Goal: Task Accomplishment & Management: Manage account settings

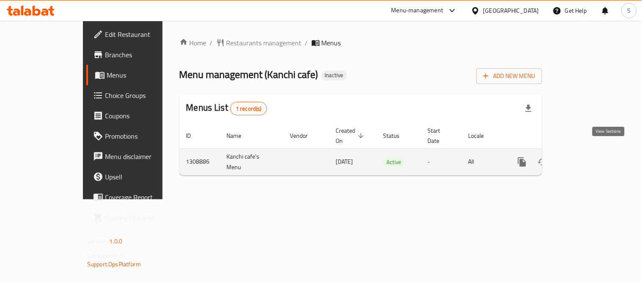
click at [594, 152] on link "enhanced table" at bounding box center [583, 162] width 20 height 20
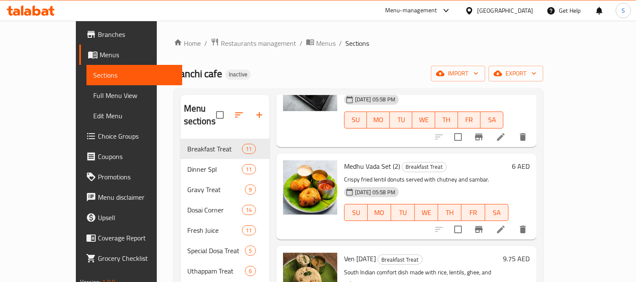
scroll to position [32, 0]
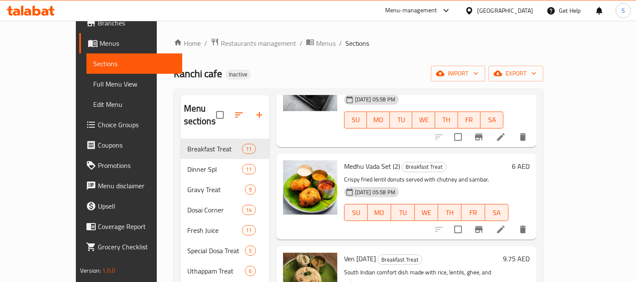
drag, startPoint x: 64, startPoint y: 82, endPoint x: 268, endPoint y: 0, distance: 220.1
click at [93, 81] on span "Full Menu View" at bounding box center [134, 84] width 82 height 10
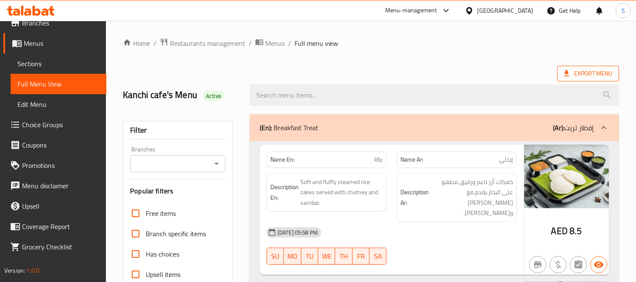
click at [575, 66] on span "Export Menu" at bounding box center [588, 74] width 62 height 16
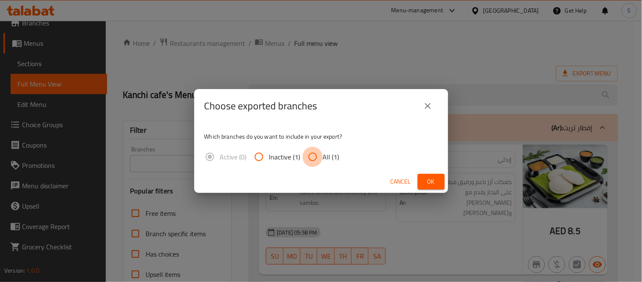
click at [309, 166] on input "All (1)" at bounding box center [313, 157] width 20 height 20
radio input "true"
click at [432, 180] on span "Ok" at bounding box center [432, 181] width 14 height 11
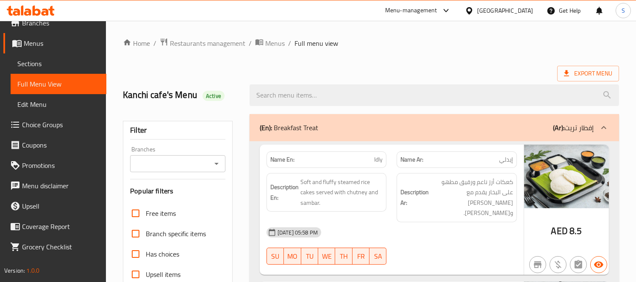
scroll to position [178, 0]
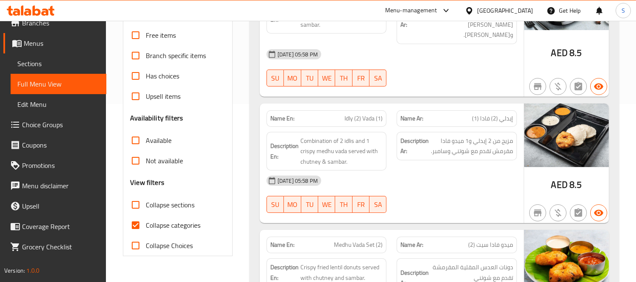
click at [488, 172] on div "[DATE] 05:58 PM" at bounding box center [391, 180] width 260 height 20
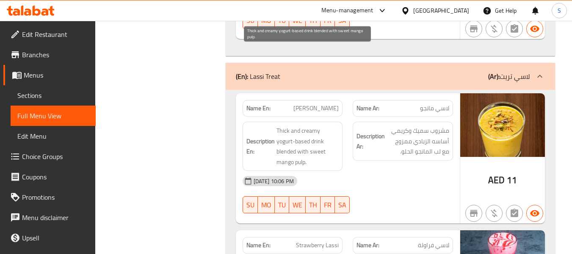
scroll to position [10382, 0]
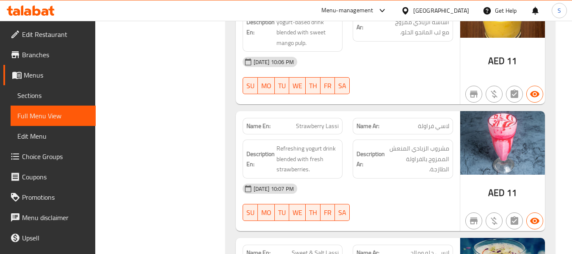
scroll to position [10509, 0]
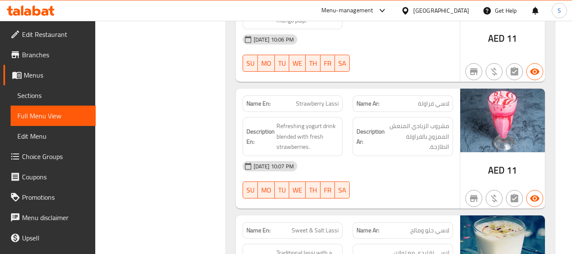
drag, startPoint x: 316, startPoint y: 83, endPoint x: 335, endPoint y: 81, distance: 19.6
click at [335, 226] on span "Sweet & Salt Lassi" at bounding box center [315, 230] width 47 height 9
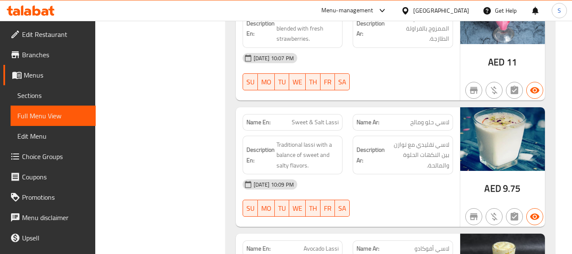
scroll to position [10636, 0]
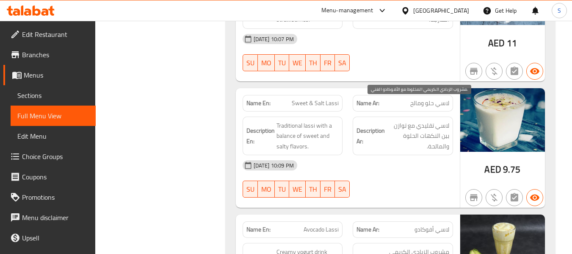
click at [441, 225] on span "لاسي أفوكادو" at bounding box center [432, 229] width 35 height 9
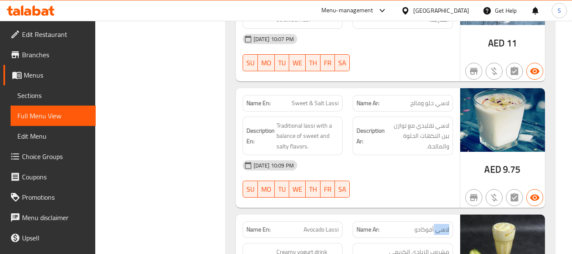
click at [441, 225] on span "لاسي أفوكادو" at bounding box center [432, 229] width 35 height 9
click at [418, 192] on div "Name En: Mango Lassi Name Ar: لاسي مانجو Description En: Thick and creamy yogur…" at bounding box center [390, 86] width 329 height 530
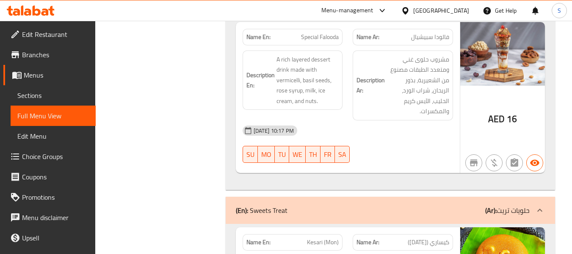
scroll to position [11229, 0]
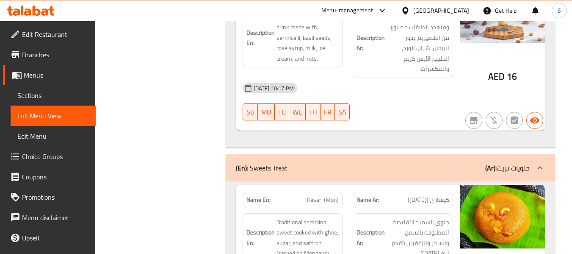
click at [330, 191] on div "Name En: [PERSON_NAME] (Mon)" at bounding box center [293, 199] width 100 height 17
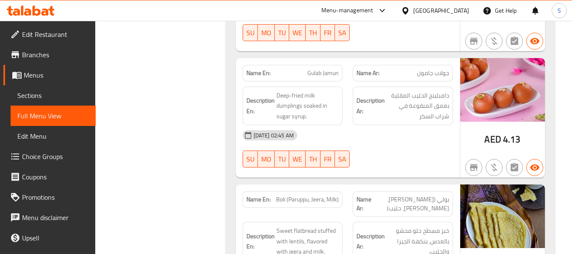
scroll to position [12034, 0]
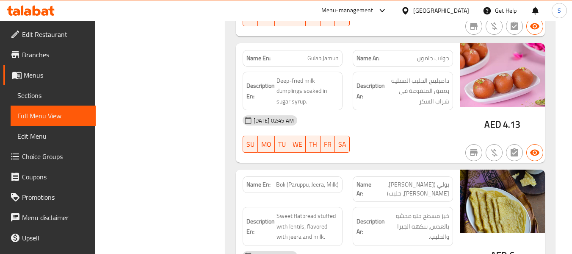
click at [416, 246] on div "[DATE] 02:45 AM" at bounding box center [348, 256] width 221 height 20
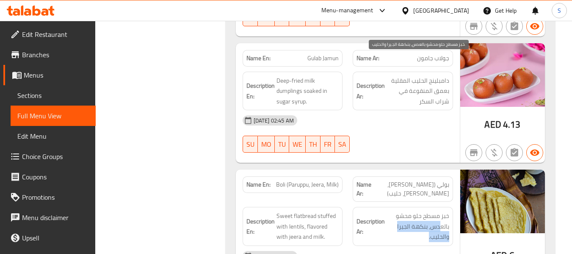
drag, startPoint x: 426, startPoint y: 83, endPoint x: 440, endPoint y: 60, distance: 26.8
click at [440, 210] on span "خبز مسطح حلو محشو بالعدس، بنكهة الجيرا والحليب." at bounding box center [418, 225] width 63 height 31
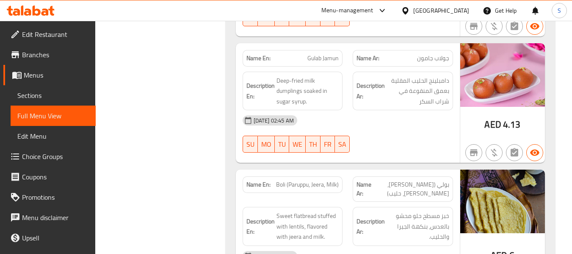
click at [429, 246] on div "[DATE] 02:45 AM" at bounding box center [348, 256] width 221 height 20
click at [415, 169] on div "Name En: Boli ([PERSON_NAME], Jeera, Milk) Name Ar: بولي ([PERSON_NAME]، جيرا، …" at bounding box center [348, 233] width 224 height 129
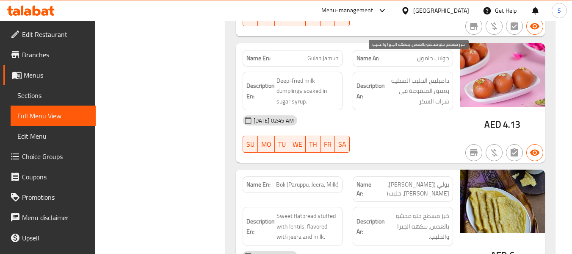
click at [428, 210] on span "خبز مسطح حلو محشو بالعدس، بنكهة الجيرا والحليب." at bounding box center [418, 225] width 63 height 31
click at [422, 210] on span "خبز مسطح حلو محشو بالعدس، بنكهة الجيرا والحليب." at bounding box center [418, 225] width 63 height 31
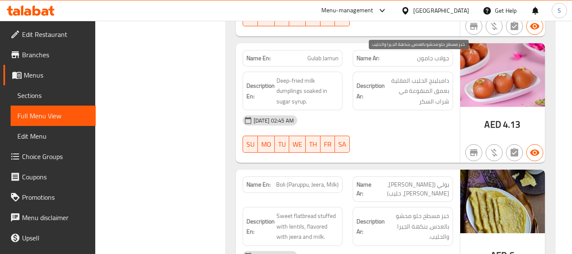
click at [422, 210] on span "خبز مسطح حلو محشو بالعدس، بنكهة الجيرا والحليب." at bounding box center [418, 225] width 63 height 31
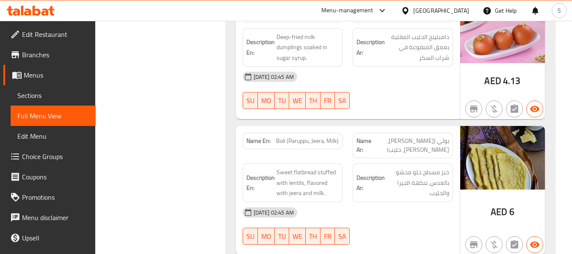
scroll to position [12118, 0]
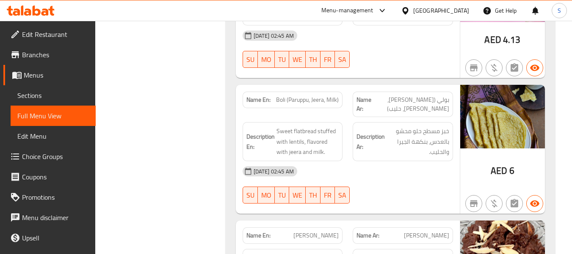
click at [318, 227] on div "Name En: [PERSON_NAME]" at bounding box center [293, 235] width 100 height 17
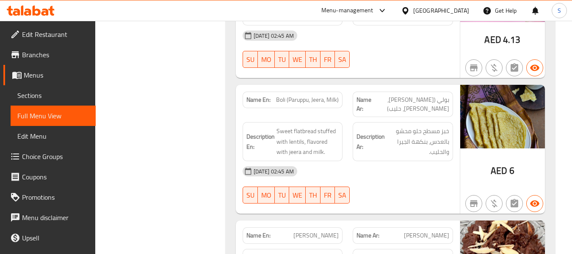
click at [435, 231] on span "[PERSON_NAME]" at bounding box center [426, 235] width 45 height 9
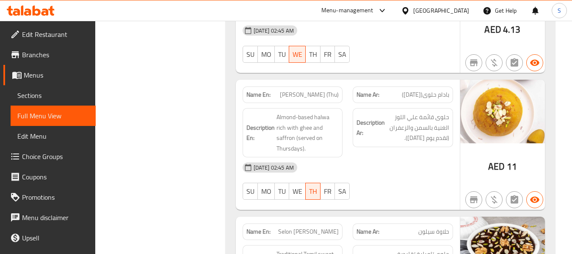
scroll to position [11776, 0]
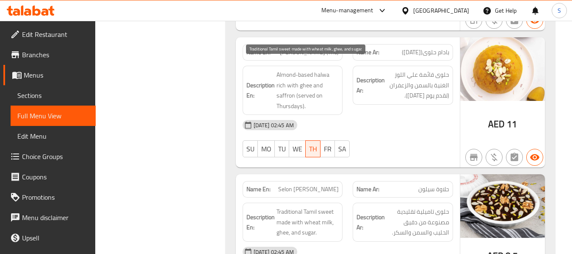
click at [313, 206] on span "Traditional Tamil sweet made with wheat milk, ghee, and sugar." at bounding box center [308, 221] width 63 height 31
click at [308, 206] on span "Traditional Tamil sweet made with wheat milk, ghee, and sugar." at bounding box center [308, 221] width 63 height 31
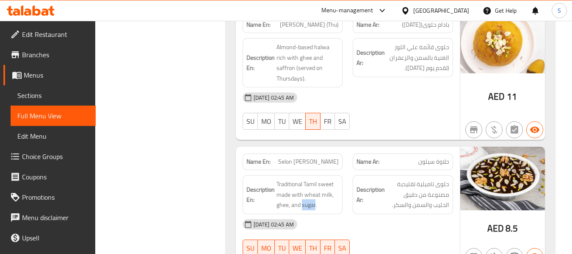
scroll to position [11861, 0]
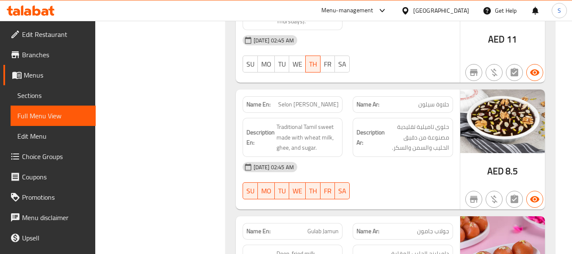
click at [318, 227] on span "Gulab Jamun" at bounding box center [322, 231] width 31 height 9
copy span "Gulab Jamun"
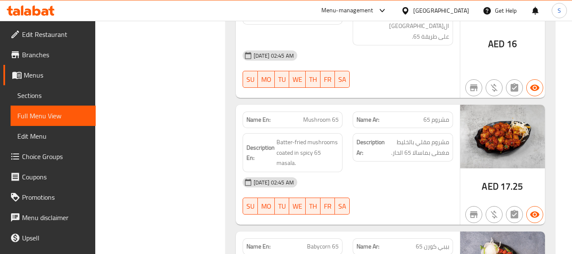
scroll to position [12705, 0]
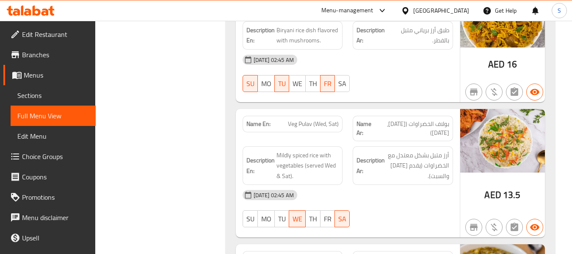
scroll to position [13807, 0]
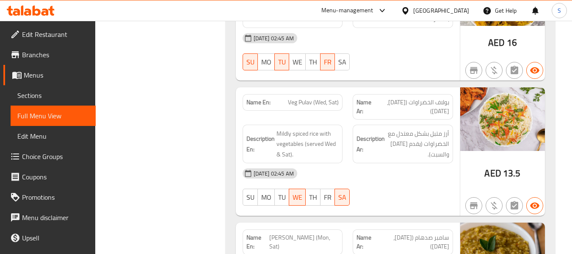
click at [287, 233] on span "[PERSON_NAME] (Mon, Sat)" at bounding box center [303, 242] width 69 height 18
copy span "[PERSON_NAME] (Mon, Sat)"
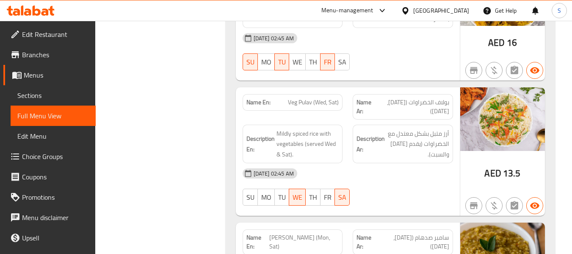
drag, startPoint x: 127, startPoint y: 217, endPoint x: 169, endPoint y: 222, distance: 42.2
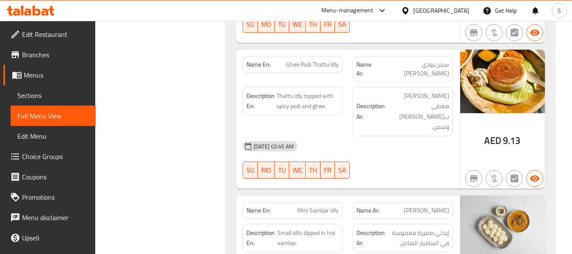
scroll to position [15331, 0]
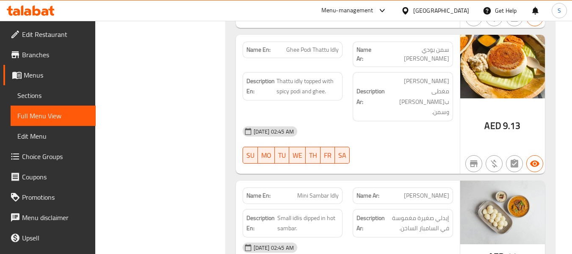
copy span "Ghee Mini Sambar Idly"
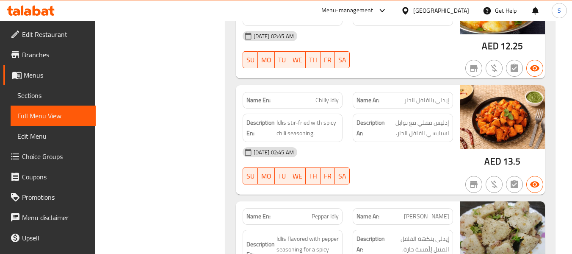
scroll to position [15712, 0]
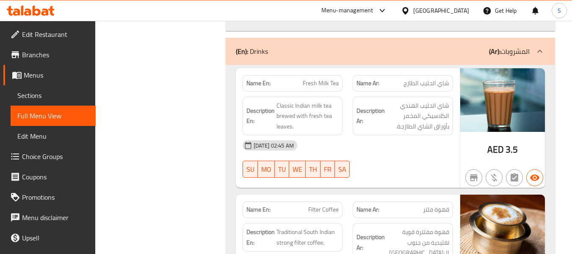
scroll to position [18395, 0]
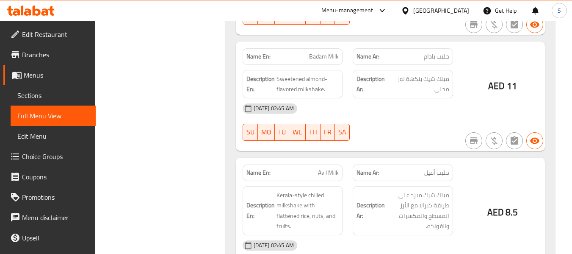
scroll to position [18140, 0]
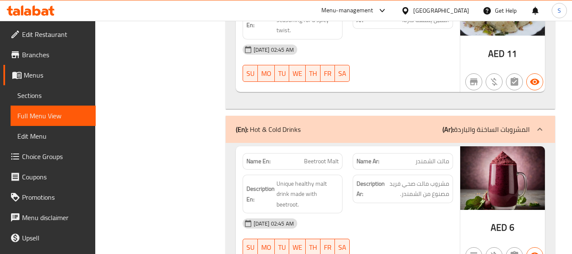
scroll to position [15879, 0]
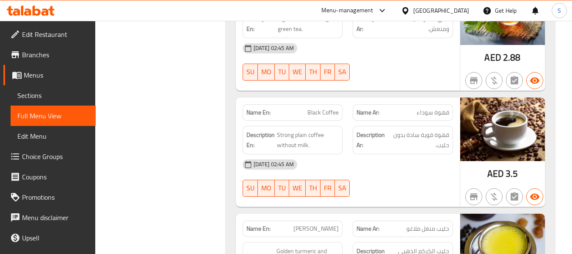
scroll to position [16567, 0]
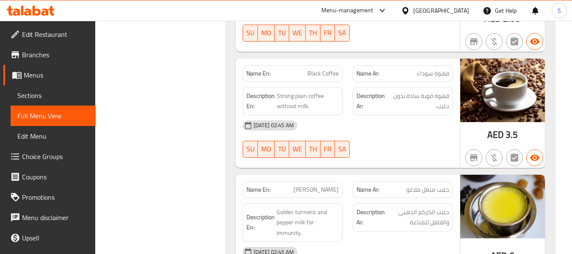
scroll to position [16609, 0]
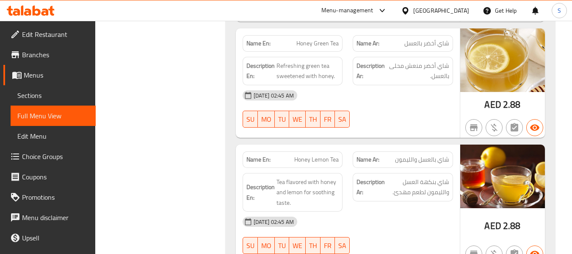
scroll to position [17381, 0]
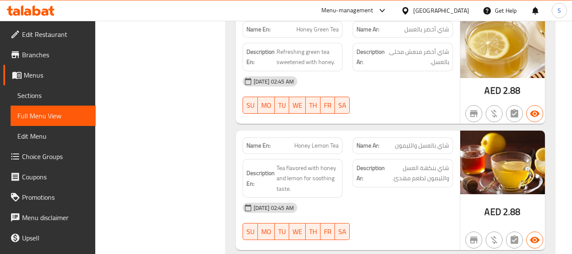
drag, startPoint x: 420, startPoint y: 200, endPoint x: 421, endPoint y: 183, distance: 17.4
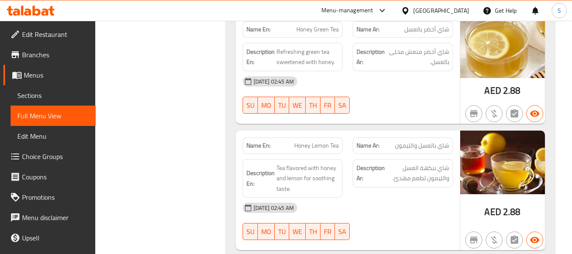
copy span "Vennila / Chocolate"
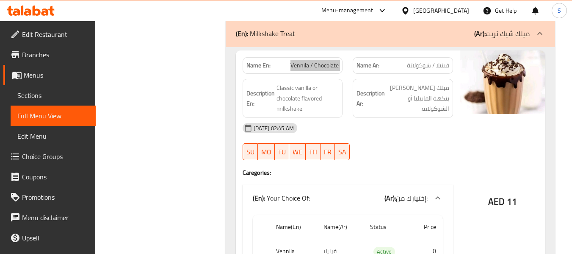
scroll to position [17635, 0]
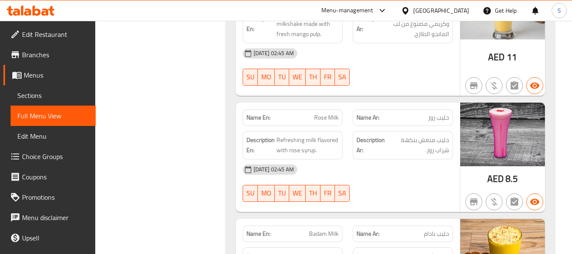
scroll to position [18270, 0]
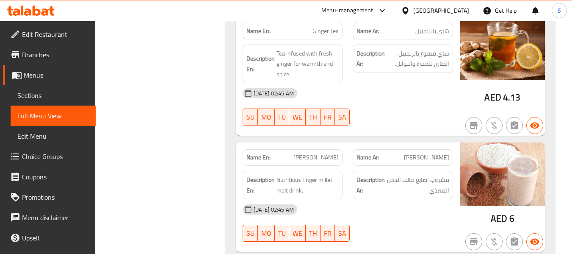
copy span "Choco Malt"
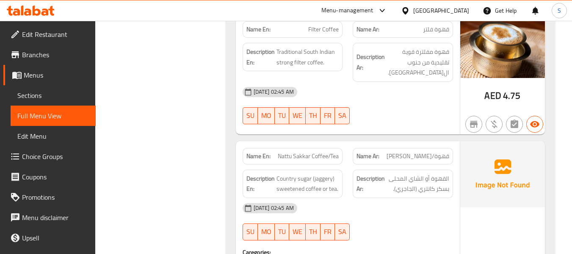
scroll to position [18847, 0]
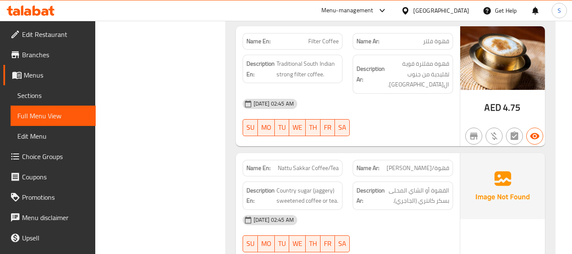
click at [42, 97] on span "Sections" at bounding box center [53, 95] width 72 height 10
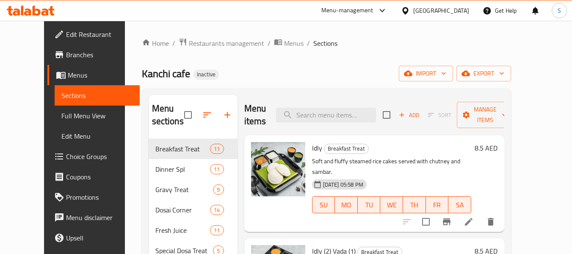
click at [349, 97] on div "Menu items Add Sort Manage items" at bounding box center [374, 115] width 260 height 40
click at [354, 118] on input "search" at bounding box center [326, 115] width 100 height 15
paste input "[PERSON_NAME] (Mon, Sat)"
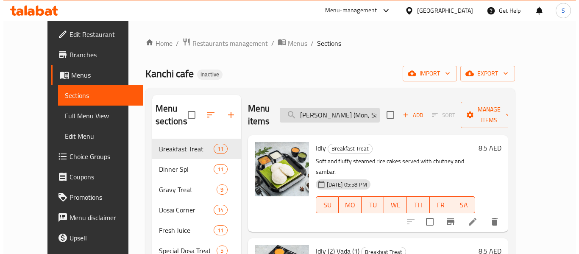
scroll to position [0, 1]
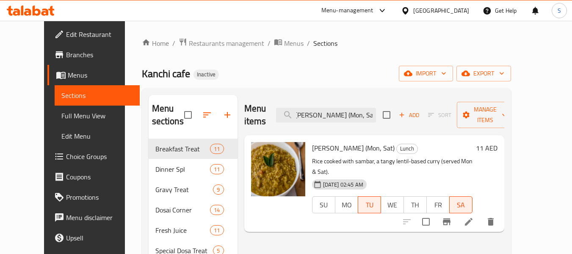
type input "[PERSON_NAME] (Mon, Sat)"
click at [473, 218] on icon at bounding box center [469, 222] width 8 height 8
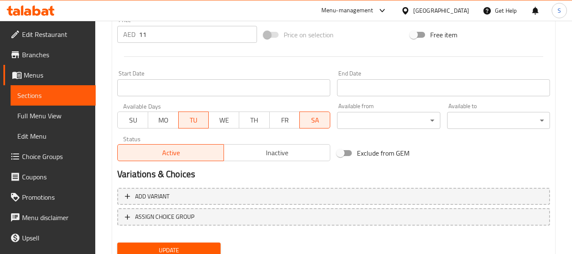
scroll to position [339, 0]
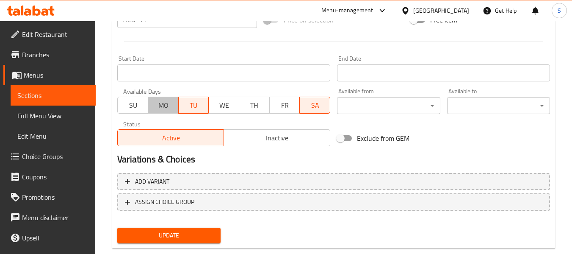
click at [158, 103] on span "MO" at bounding box center [164, 105] width 24 height 12
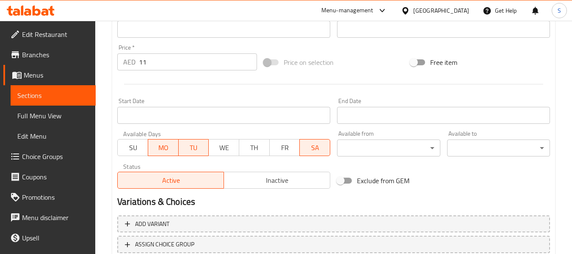
click at [200, 145] on span "TU" at bounding box center [194, 147] width 24 height 12
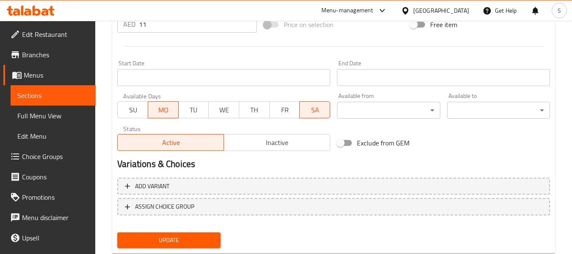
scroll to position [357, 0]
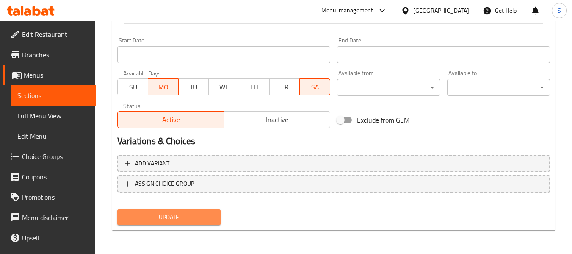
click at [203, 212] on span "Update" at bounding box center [168, 217] width 89 height 11
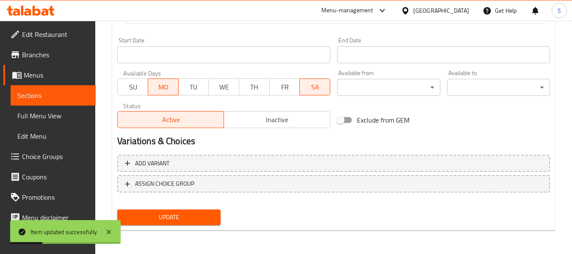
drag, startPoint x: 47, startPoint y: 93, endPoint x: 71, endPoint y: 96, distance: 24.3
click at [47, 93] on span "Sections" at bounding box center [53, 95] width 72 height 10
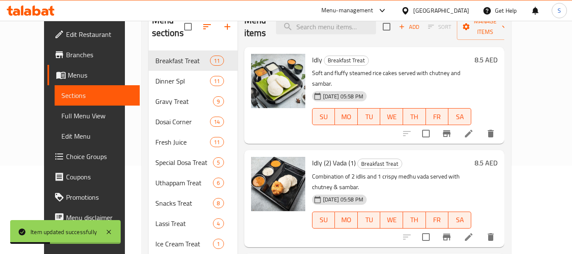
scroll to position [66, 0]
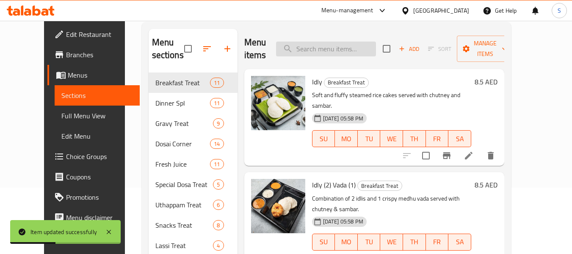
click at [350, 44] on input "search" at bounding box center [326, 49] width 100 height 15
paste input "Vennila"
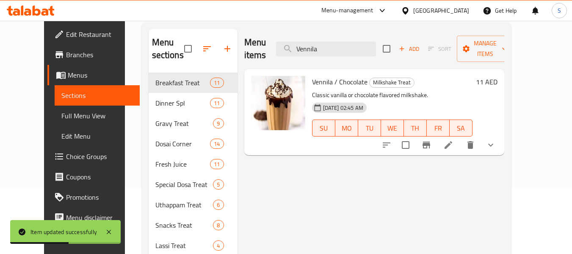
type input "Vennila"
click at [454, 140] on icon at bounding box center [448, 145] width 10 height 10
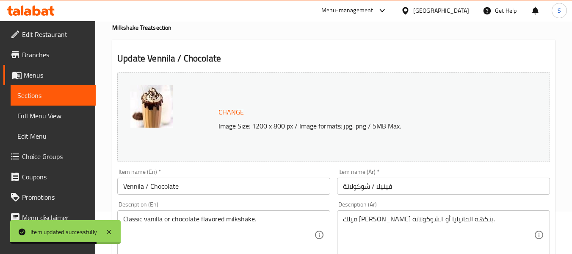
scroll to position [85, 0]
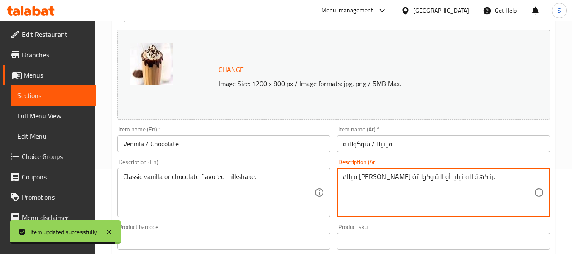
click at [393, 177] on textarea "ميلك [PERSON_NAME] بنكهة الفانيليا أو الشوكولاتة." at bounding box center [438, 192] width 191 height 40
click at [385, 137] on input "فينيلا / شوكولاتة" at bounding box center [443, 143] width 213 height 17
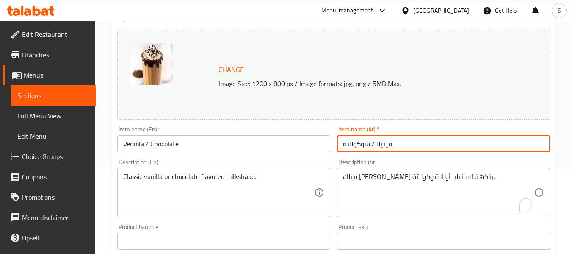
click at [387, 146] on input "فينيلا / شوكولاتة" at bounding box center [443, 143] width 213 height 17
paste input "الفانيليا"
click at [393, 145] on input "فال[PERSON_NAME] / شوكولاتة" at bounding box center [443, 143] width 213 height 17
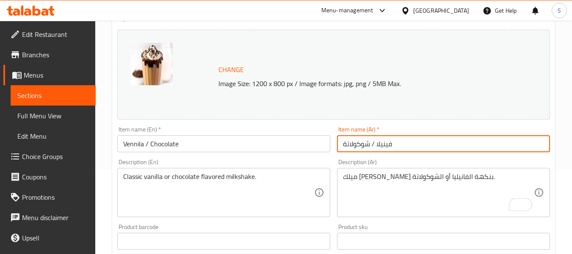
click at [386, 141] on input "فينيلا / شوكولاتة" at bounding box center [443, 143] width 213 height 17
paste input "الفانيلي"
drag, startPoint x: 393, startPoint y: 144, endPoint x: 404, endPoint y: 144, distance: 10.6
click at [404, 144] on input "الفانيليا / شوكولاتة" at bounding box center [443, 143] width 213 height 17
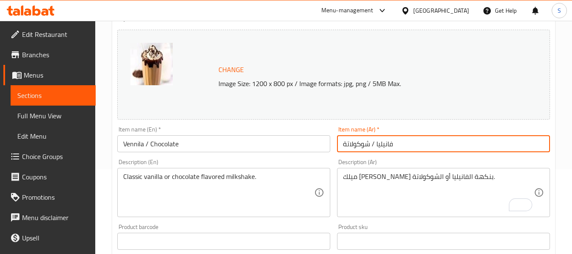
type input "فانيليا / شوكولاتة"
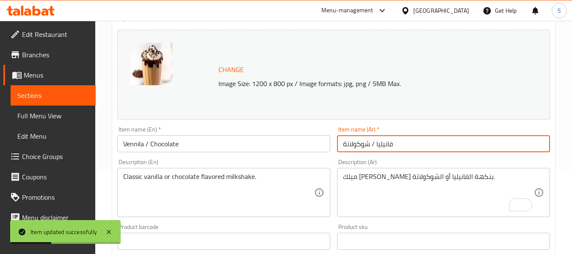
drag, startPoint x: 406, startPoint y: 149, endPoint x: 356, endPoint y: 216, distance: 82.9
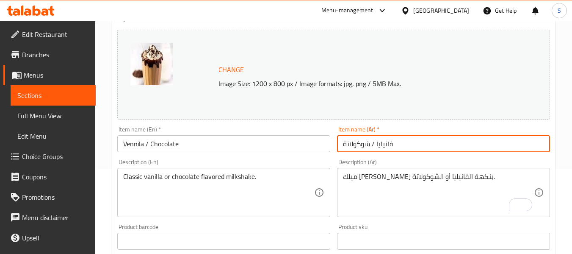
drag, startPoint x: 356, startPoint y: 216, endPoint x: 274, endPoint y: 127, distance: 120.8
click at [274, 127] on div "Item name (En)   * Vennila / Chocolate Item name (En) *" at bounding box center [223, 139] width 213 height 26
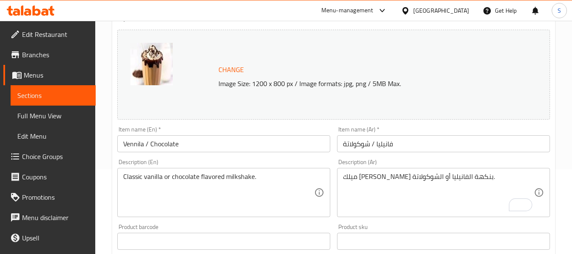
click at [57, 99] on span "Sections" at bounding box center [53, 95] width 72 height 10
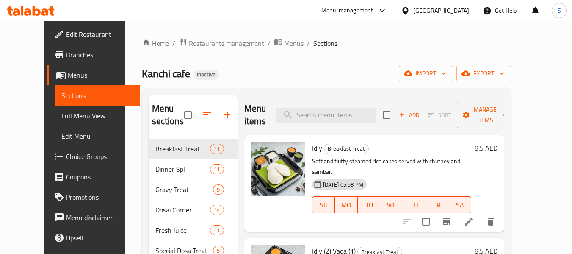
click at [348, 71] on div "Kanchi cafe Inactive import export" at bounding box center [326, 74] width 369 height 16
click at [504, 75] on span "export" at bounding box center [483, 73] width 41 height 11
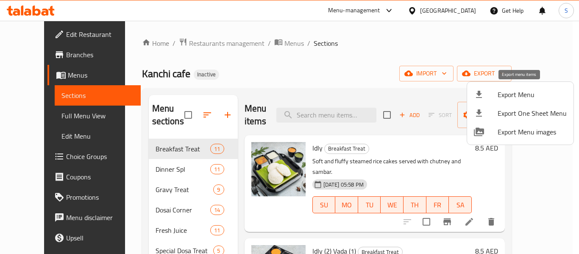
click at [519, 96] on span "Export Menu" at bounding box center [531, 94] width 69 height 10
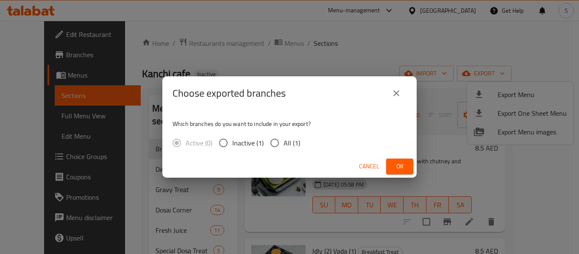
drag, startPoint x: 302, startPoint y: 146, endPoint x: 288, endPoint y: 146, distance: 14.0
click at [301, 146] on div "Active (0) Inactive (1) All (1)" at bounding box center [239, 143] width 134 height 18
click at [288, 146] on span "All (1)" at bounding box center [291, 143] width 17 height 10
click at [283, 146] on input "All (1)" at bounding box center [275, 143] width 18 height 18
radio input "true"
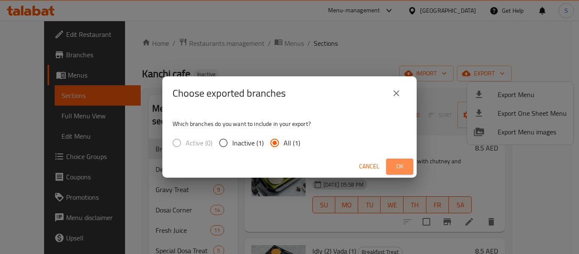
click at [396, 163] on span "Ok" at bounding box center [400, 166] width 14 height 11
